Goal: Information Seeking & Learning: Learn about a topic

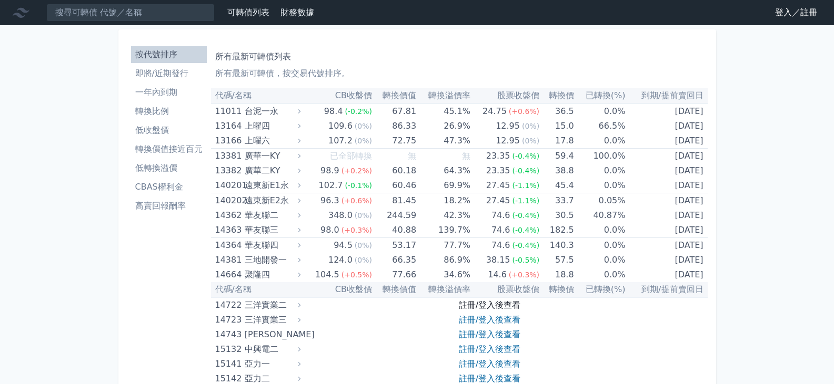
click at [481, 301] on link "註冊/登入後查看" at bounding box center [490, 305] width 62 height 10
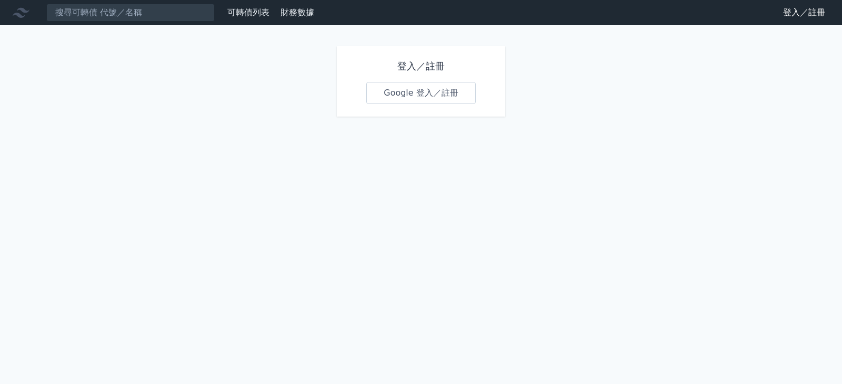
click at [401, 90] on link "Google 登入／註冊" at bounding box center [420, 93] width 109 height 22
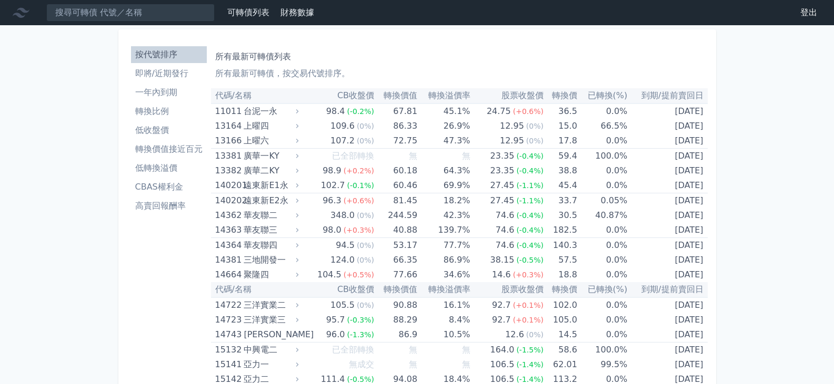
click at [151, 170] on li "低轉換溢價" at bounding box center [169, 168] width 76 height 13
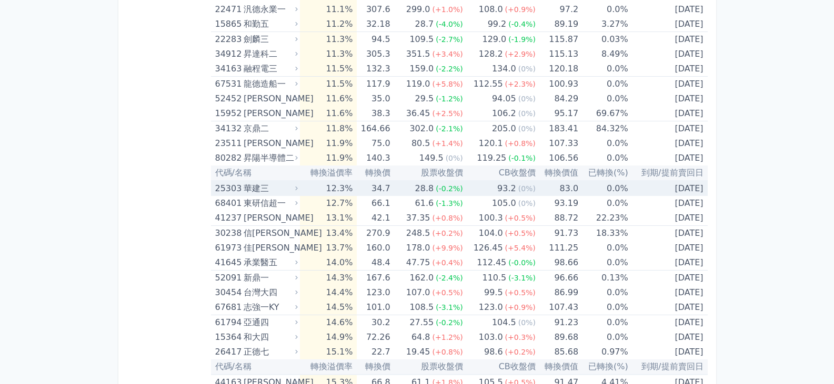
scroll to position [1736, 0]
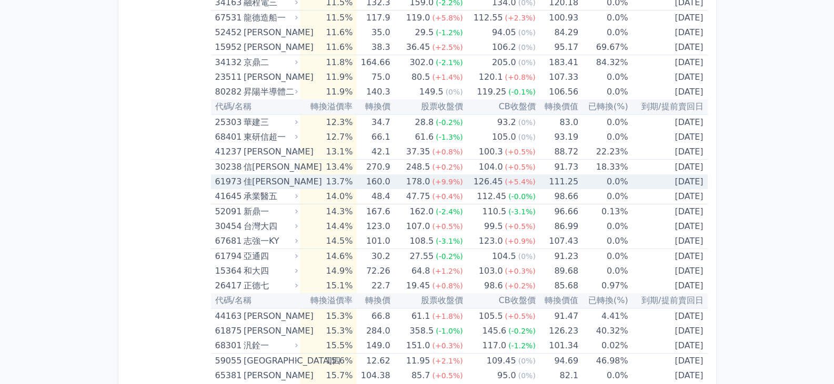
click at [236, 181] on div "61973" at bounding box center [228, 182] width 26 height 15
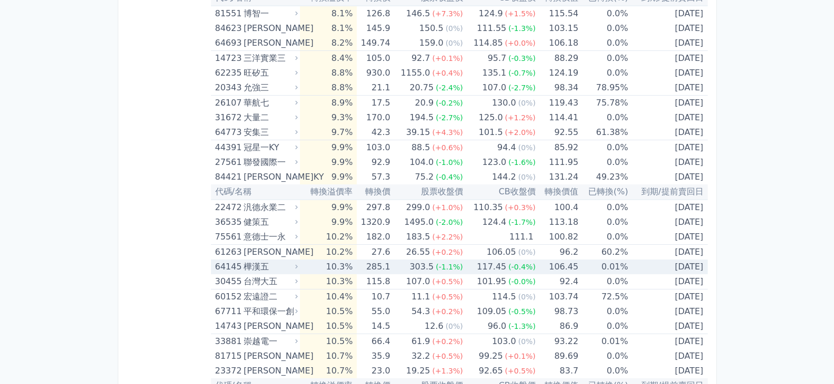
scroll to position [1210, 0]
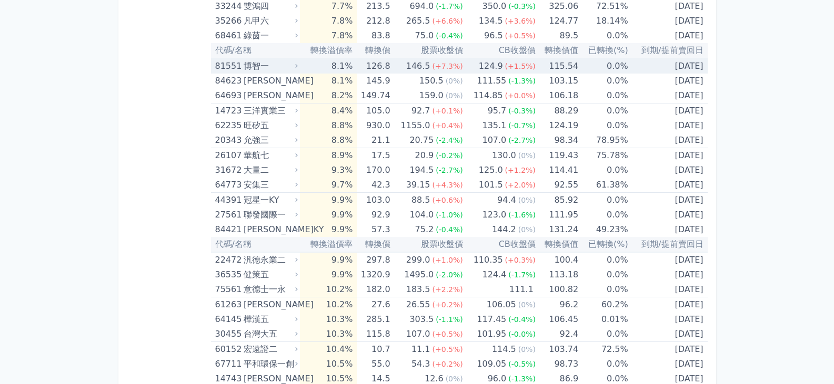
click at [254, 68] on div "博智一" at bounding box center [270, 66] width 52 height 15
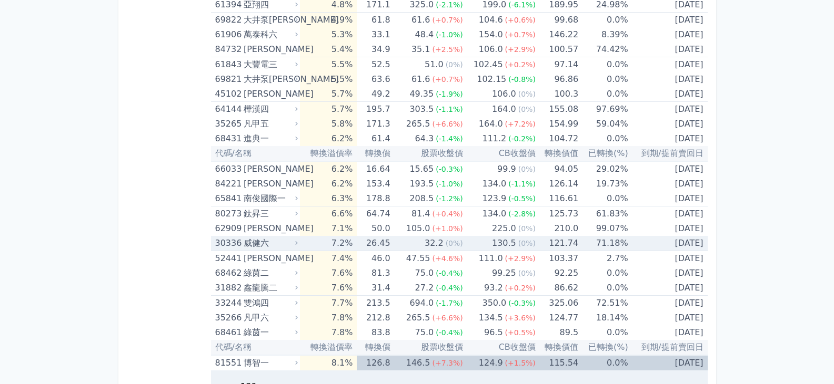
scroll to position [894, 0]
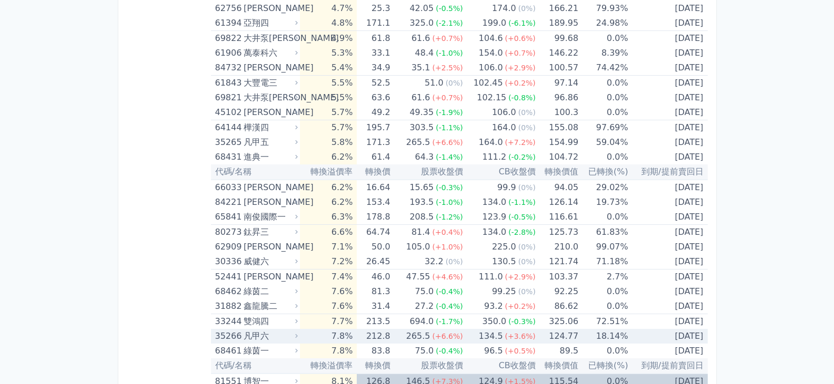
click at [223, 339] on div "35266" at bounding box center [228, 336] width 26 height 15
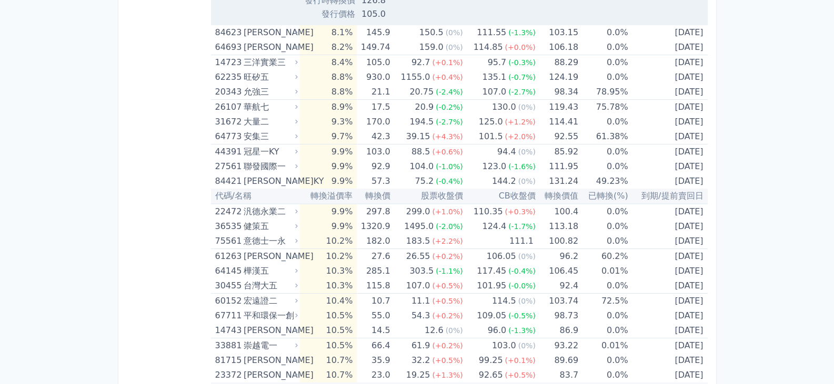
scroll to position [1999, 0]
